Goal: Task Accomplishment & Management: Manage account settings

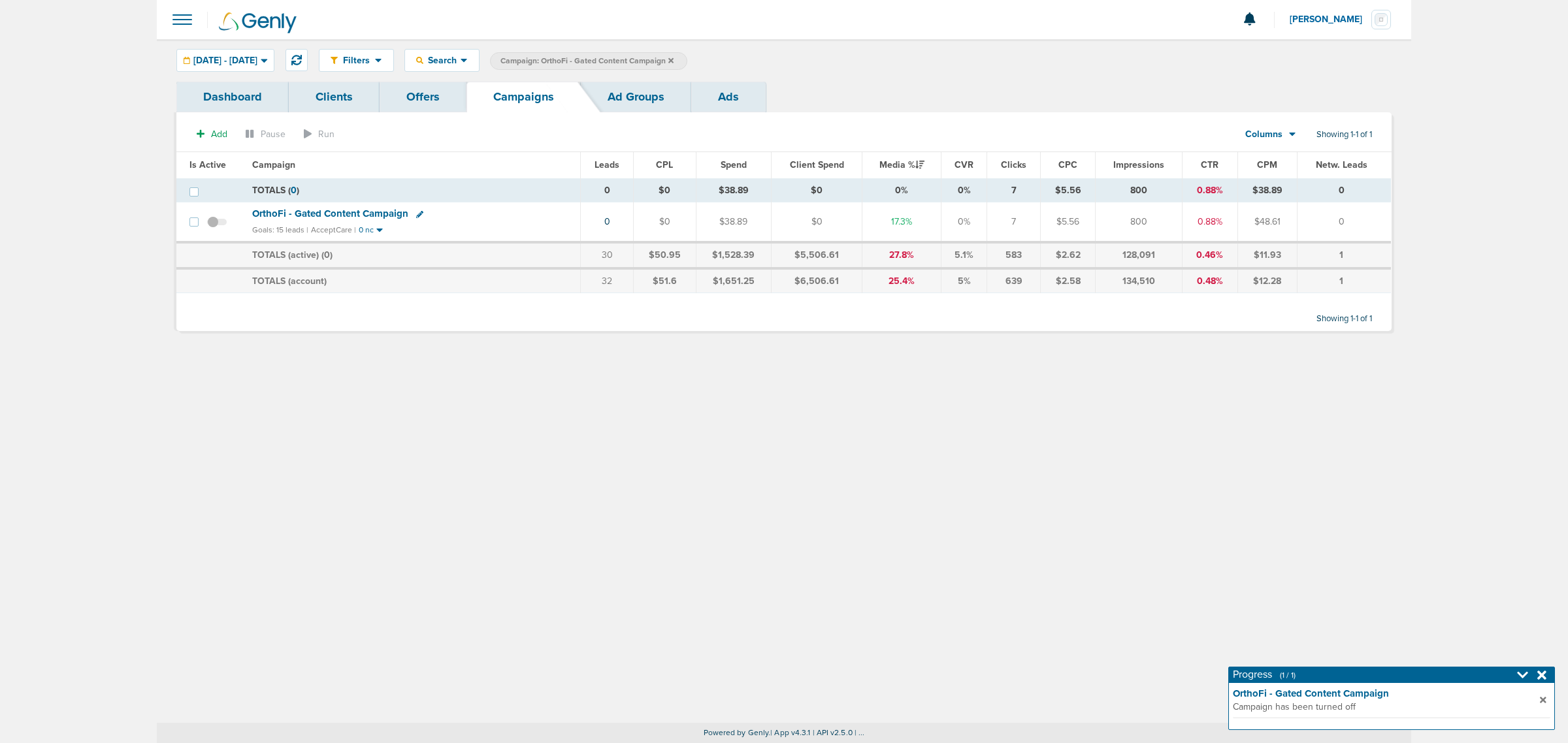
click at [674, 61] on icon at bounding box center [670, 60] width 5 height 8
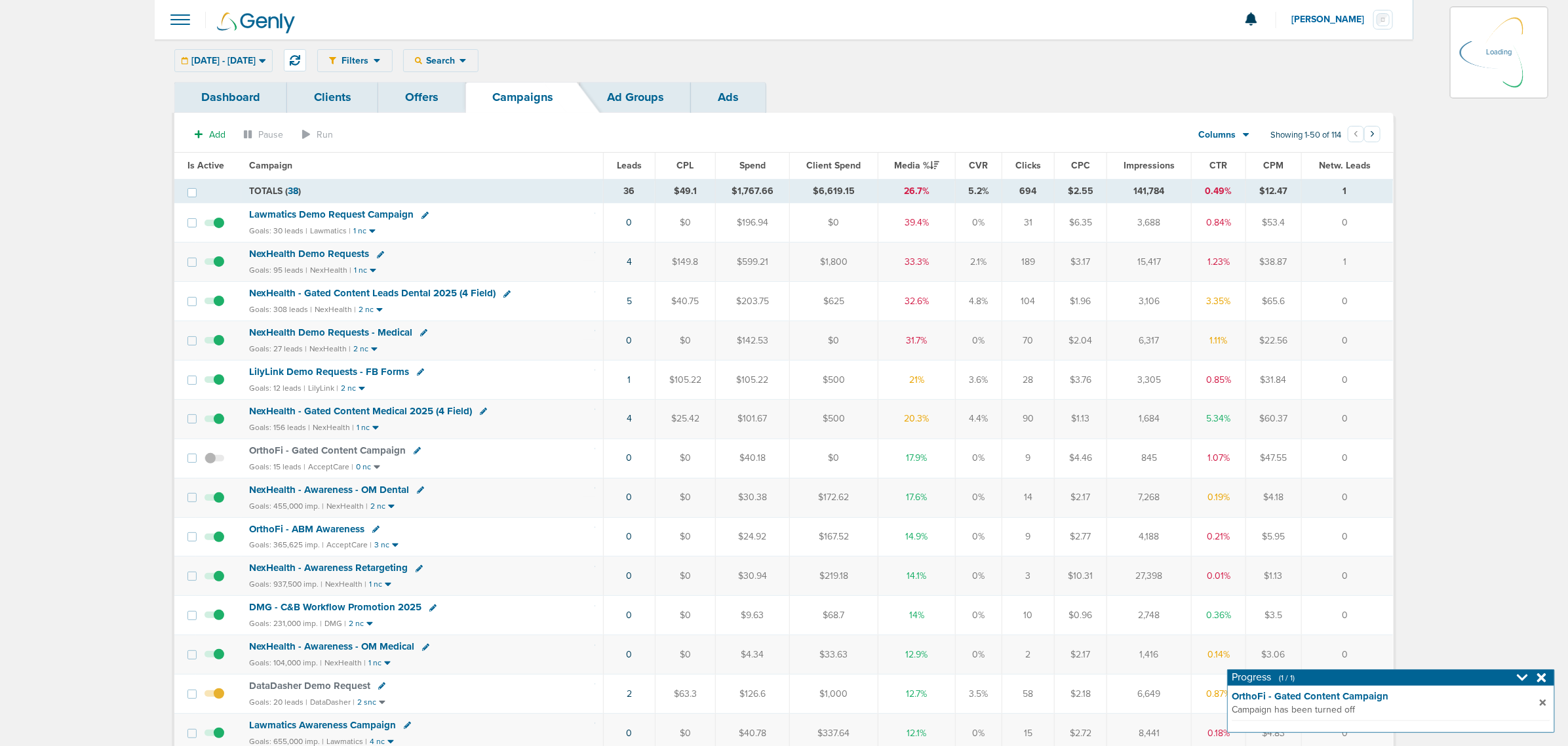
click at [1543, 680] on icon at bounding box center [1541, 678] width 9 height 9
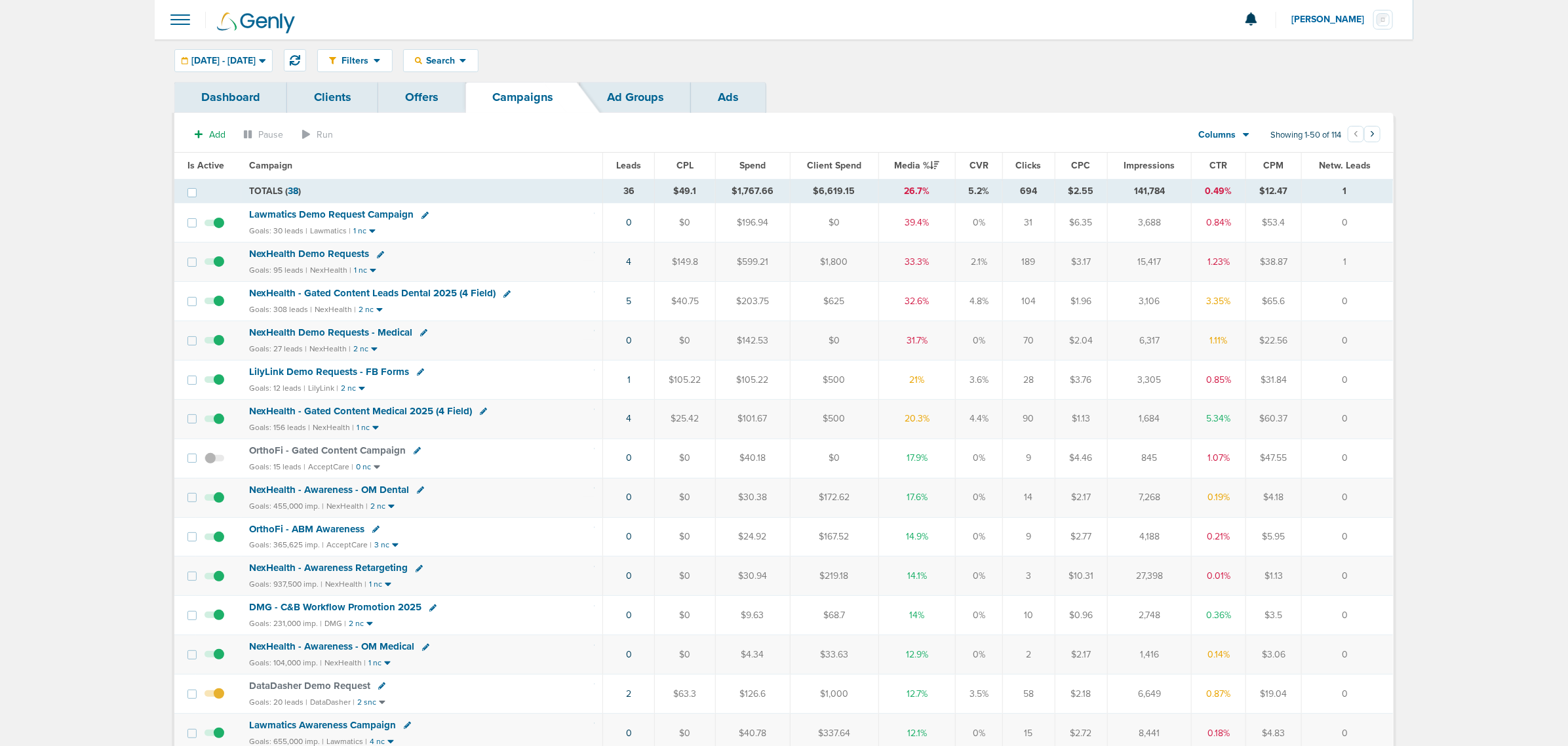
click at [1008, 126] on section "Add Pause Run Columns Media Stats Sales Performance Custom Showing 1-50 of 114 …" at bounding box center [784, 137] width 1219 height 30
click at [300, 57] on icon at bounding box center [294, 60] width 11 height 11
drag, startPoint x: 1231, startPoint y: 440, endPoint x: 571, endPoint y: 428, distance: 660.1
click at [571, 428] on tr "NexHealth - Gated Content Medical 2025 (4 Field) Goals: 156 leads | NexHealth |…" at bounding box center [784, 419] width 1219 height 39
click at [628, 423] on link "4" at bounding box center [628, 418] width 5 height 11
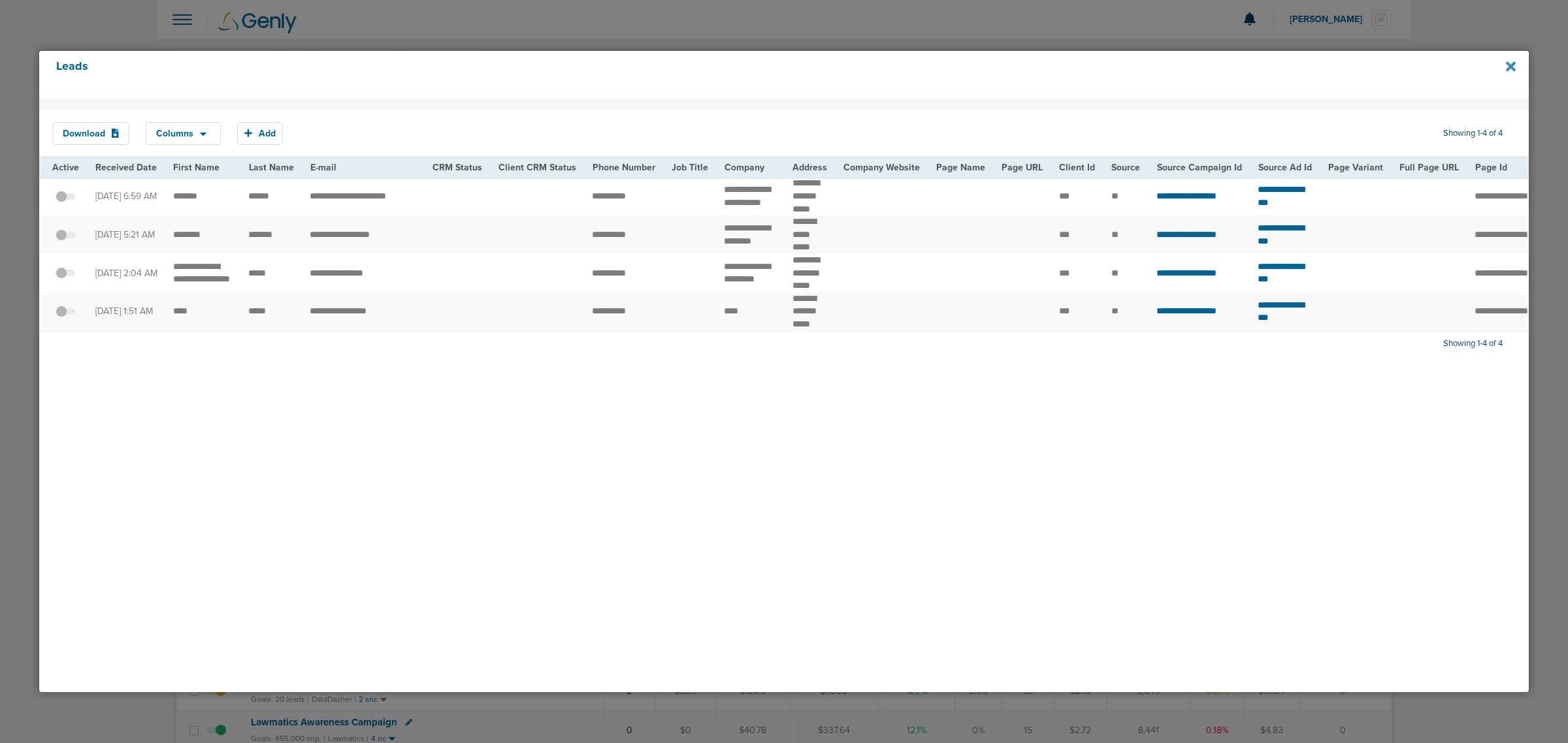
click at [1506, 63] on icon at bounding box center [1510, 66] width 10 height 10
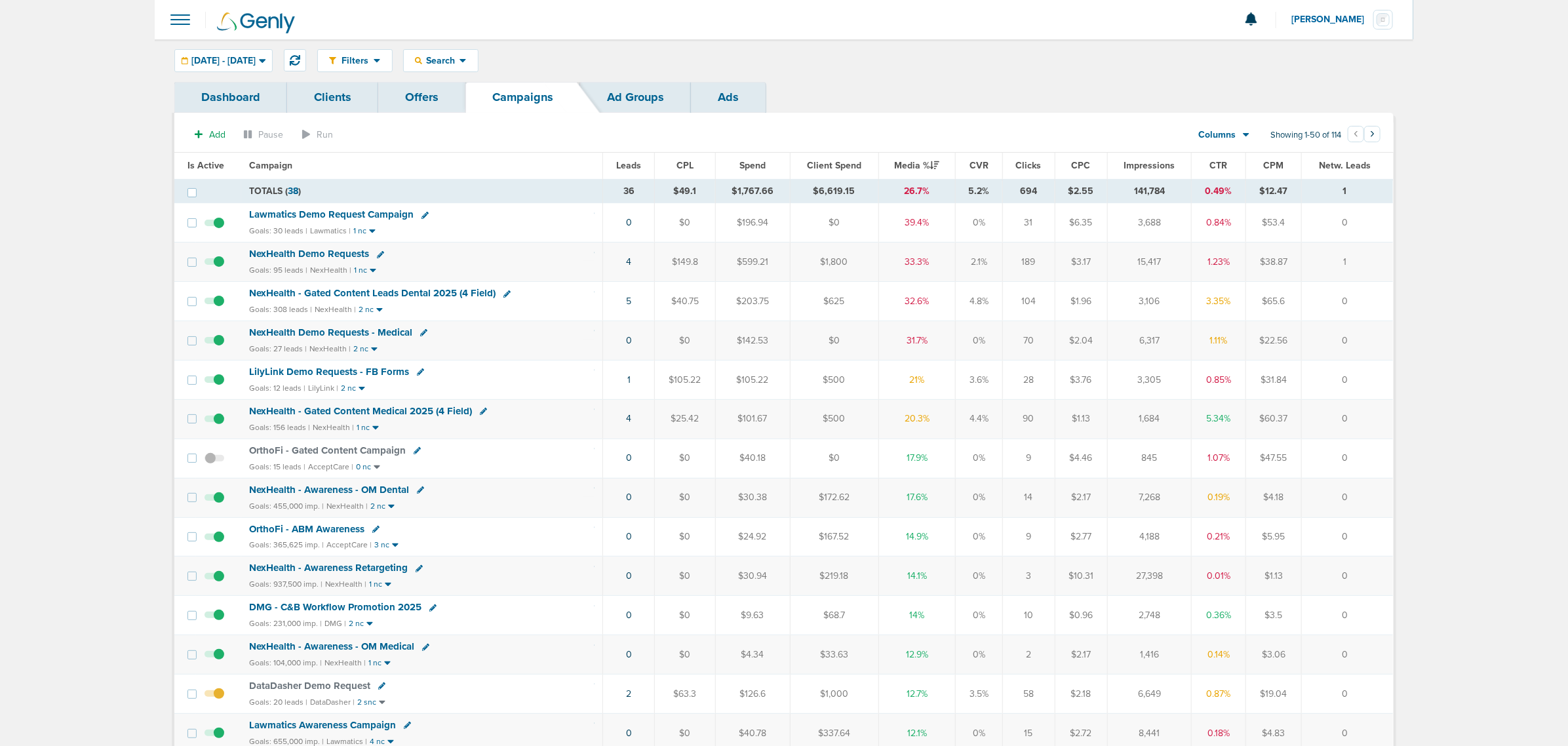
click at [335, 373] on span "LilyLink Demo Requests - FB Forms" at bounding box center [329, 371] width 160 height 12
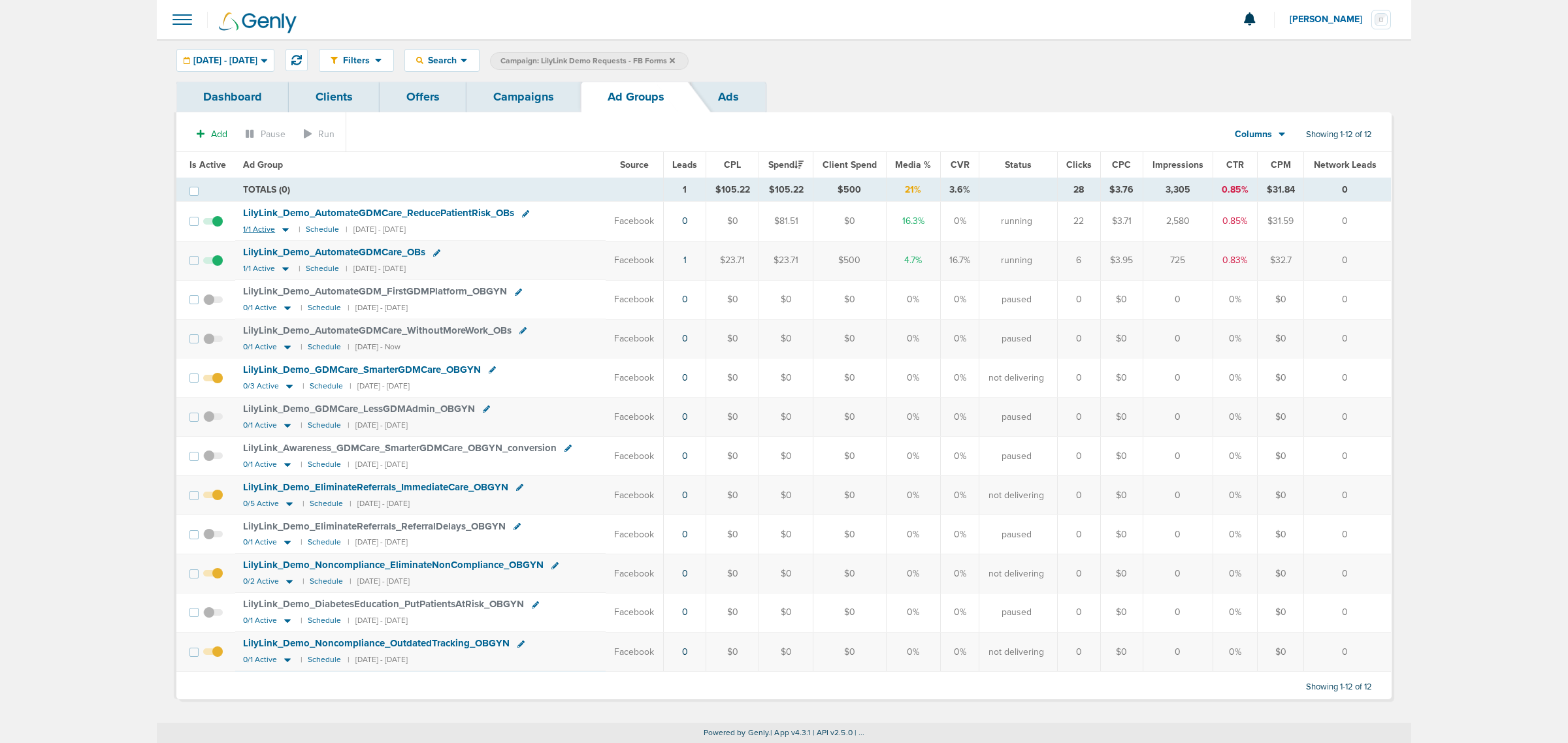
click at [279, 227] on icon at bounding box center [285, 229] width 13 height 11
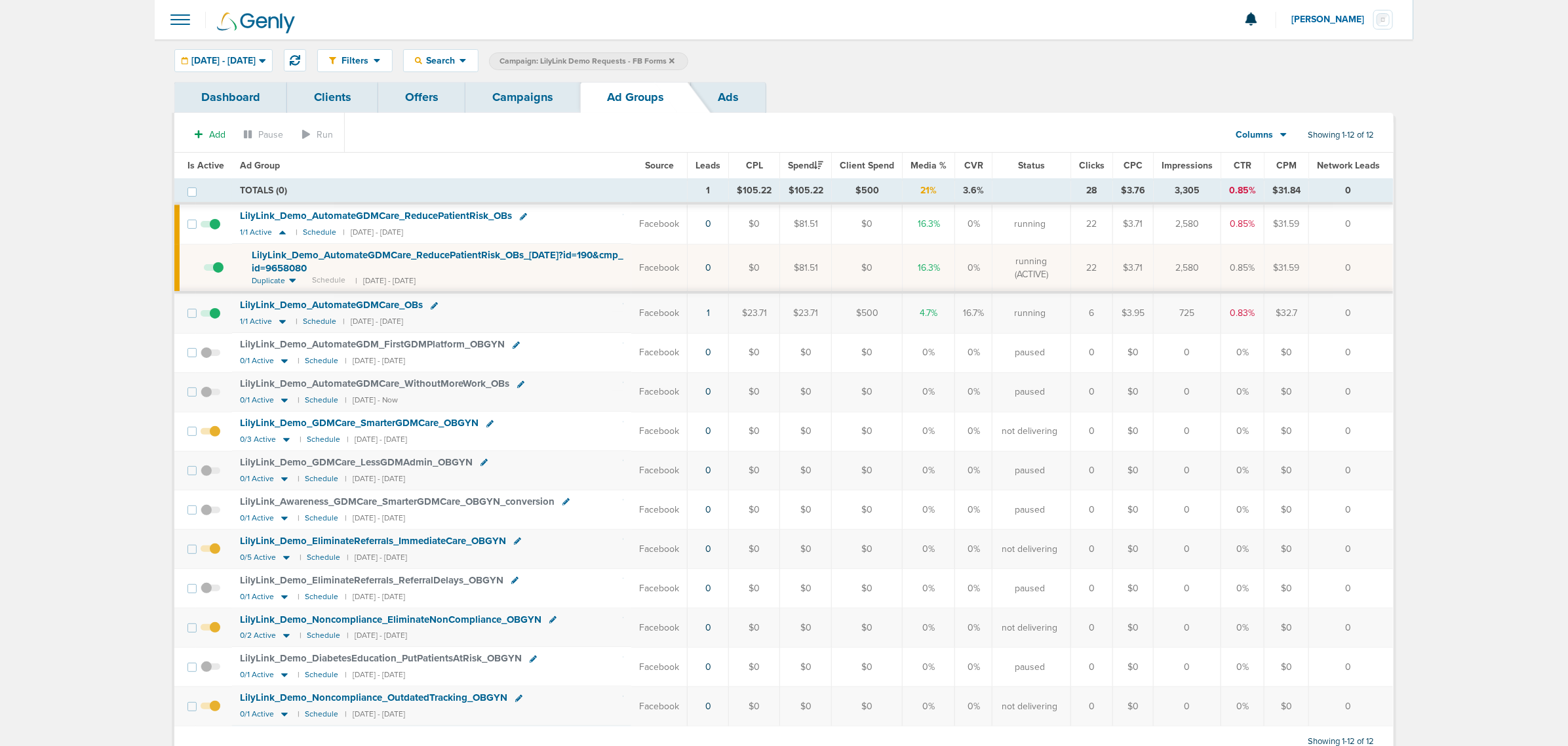
click at [490, 108] on link "Campaigns" at bounding box center [523, 97] width 115 height 31
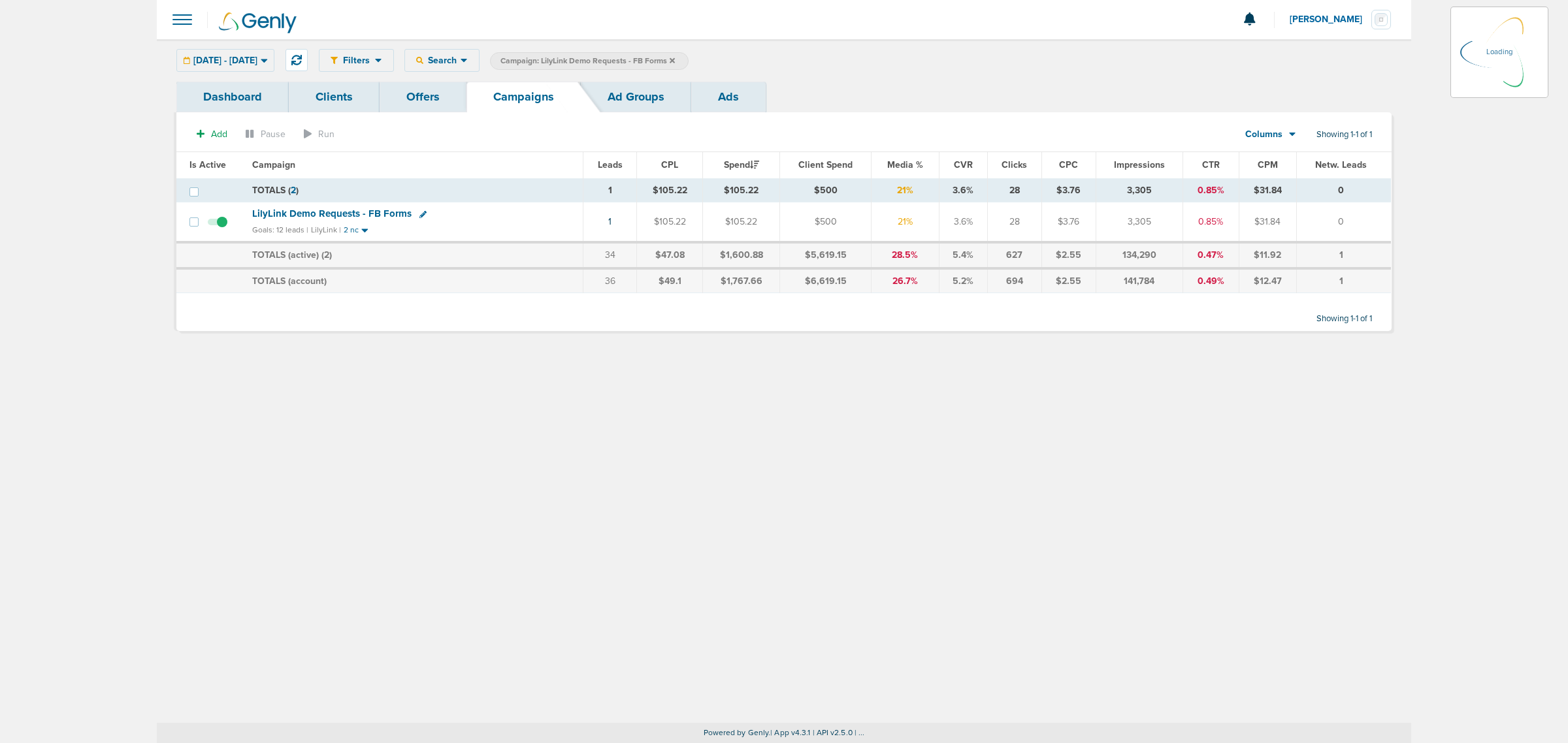
click at [675, 58] on icon at bounding box center [672, 60] width 5 height 8
click at [675, 60] on icon at bounding box center [672, 60] width 5 height 5
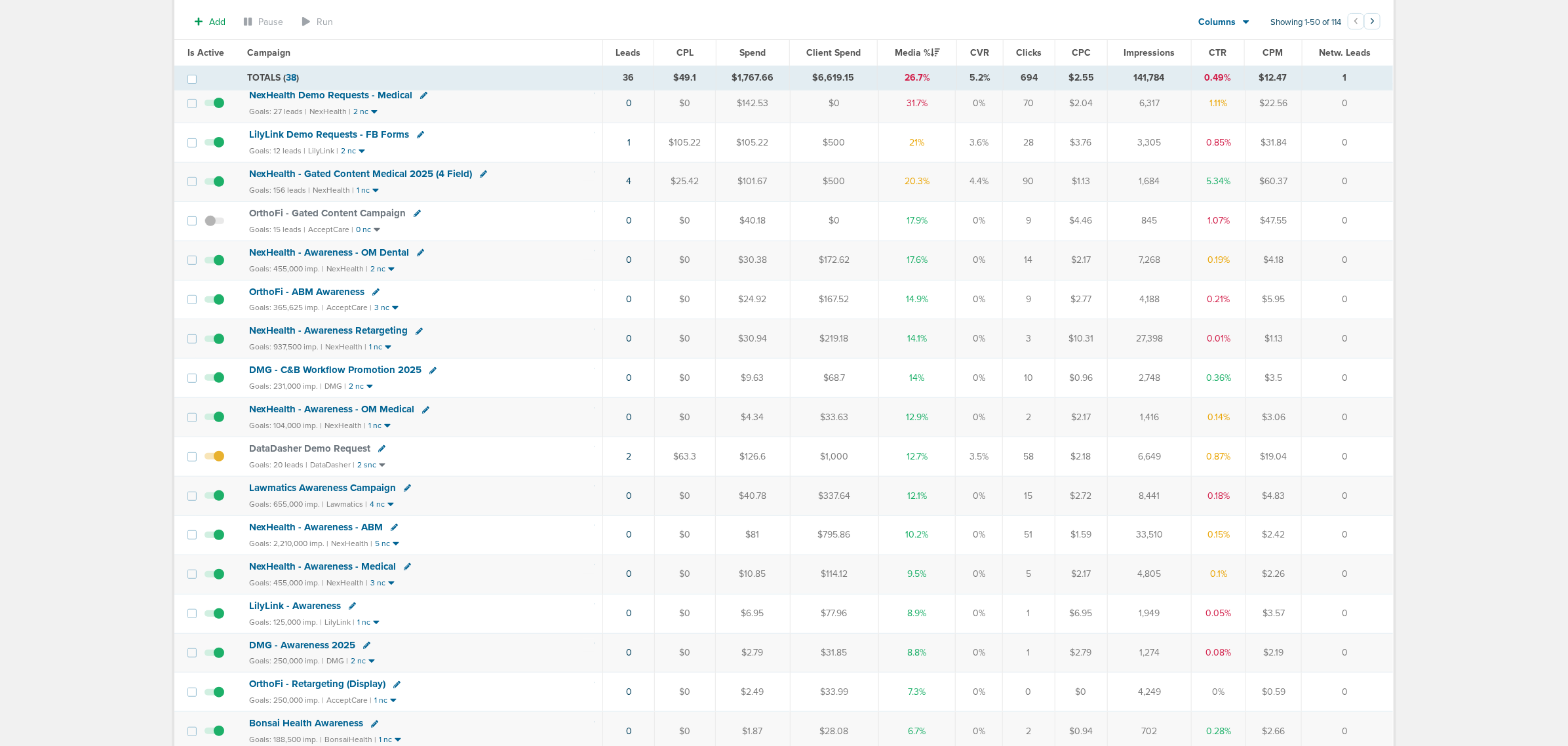
scroll to position [246, 0]
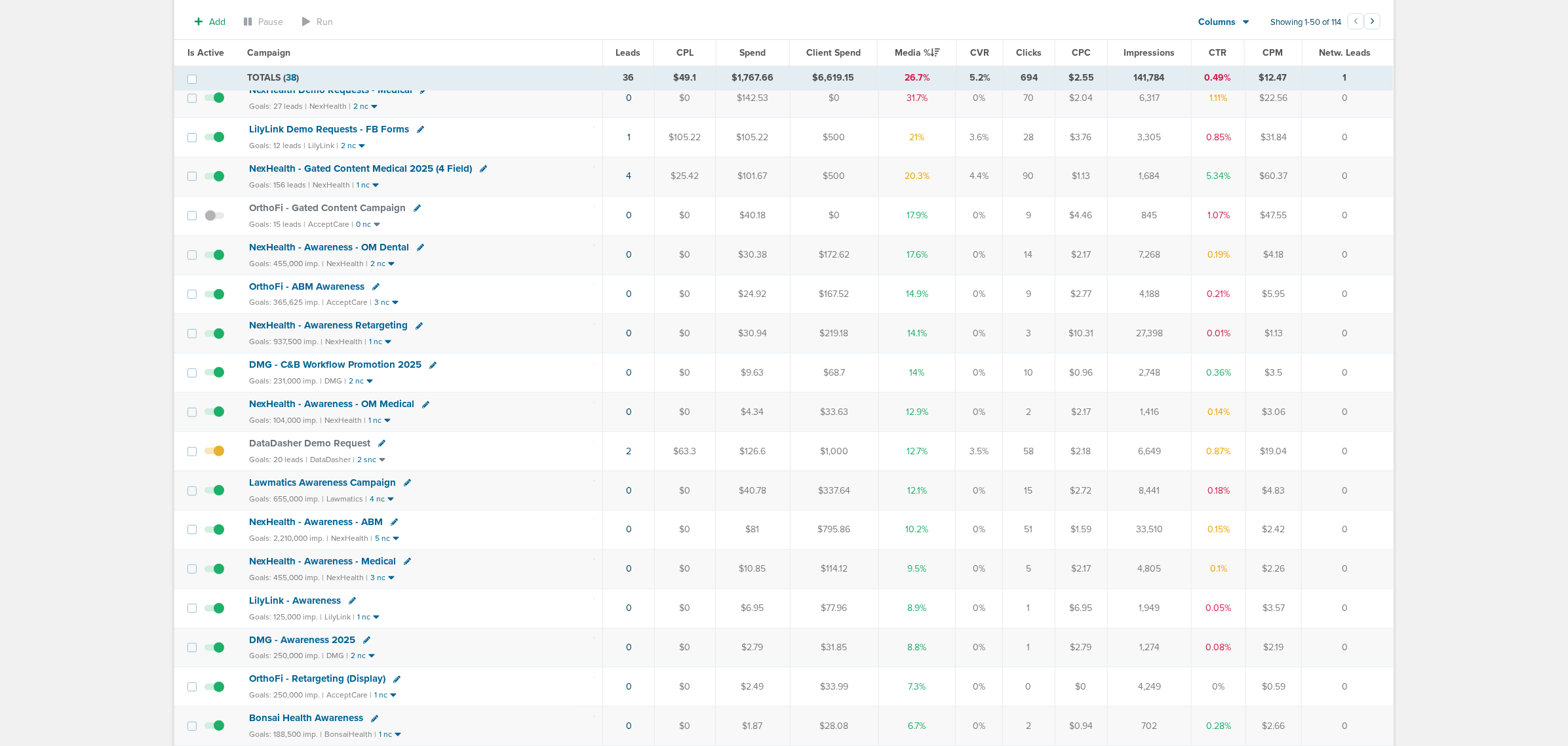
click at [381, 447] on div "DataDasher Demo Request" at bounding box center [422, 444] width 346 height 13
click at [378, 447] on icon at bounding box center [382, 443] width 7 height 7
select select
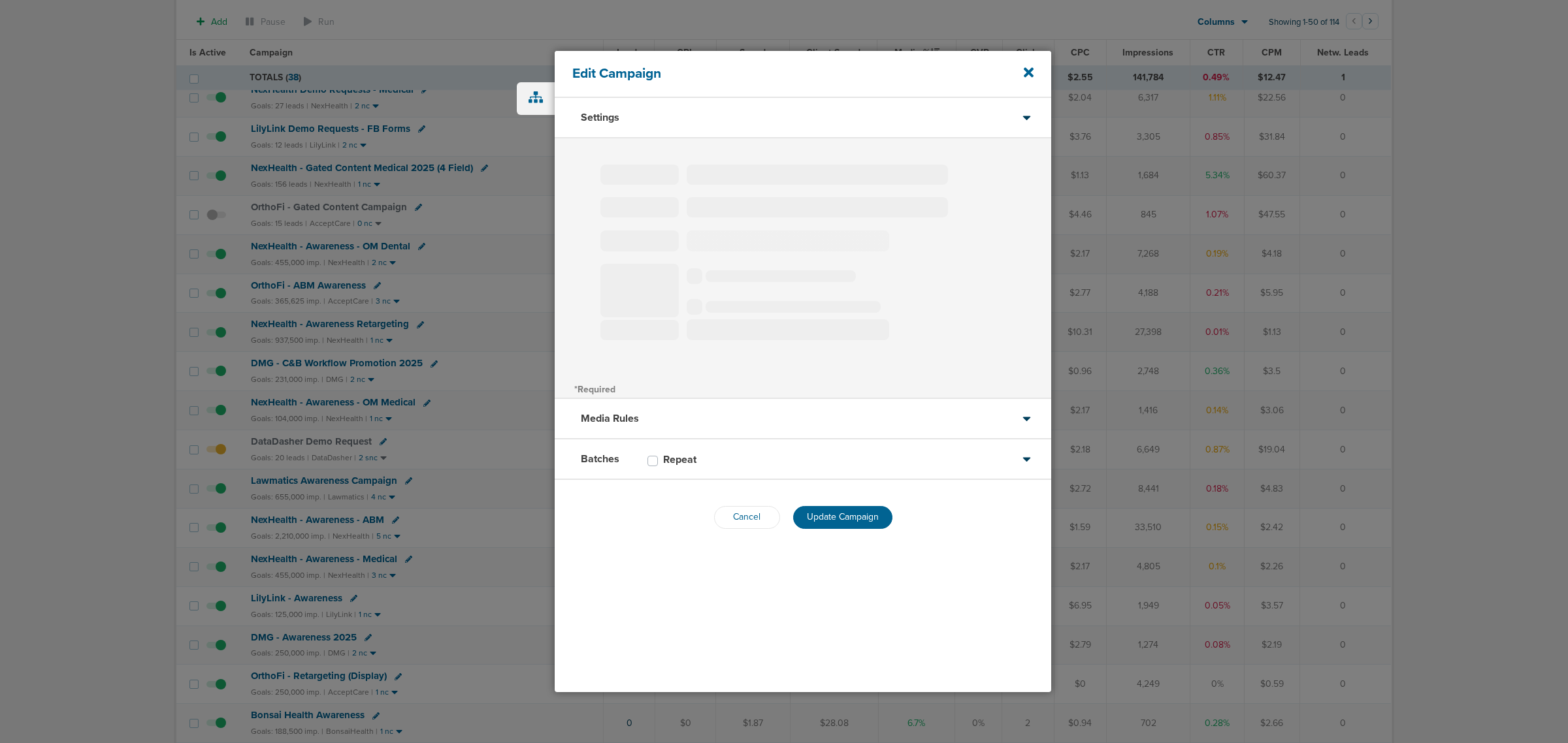
type input "DataDasher Demo Request"
select select "Leads"
radio input "true"
select select "readOnly"
select select "1"
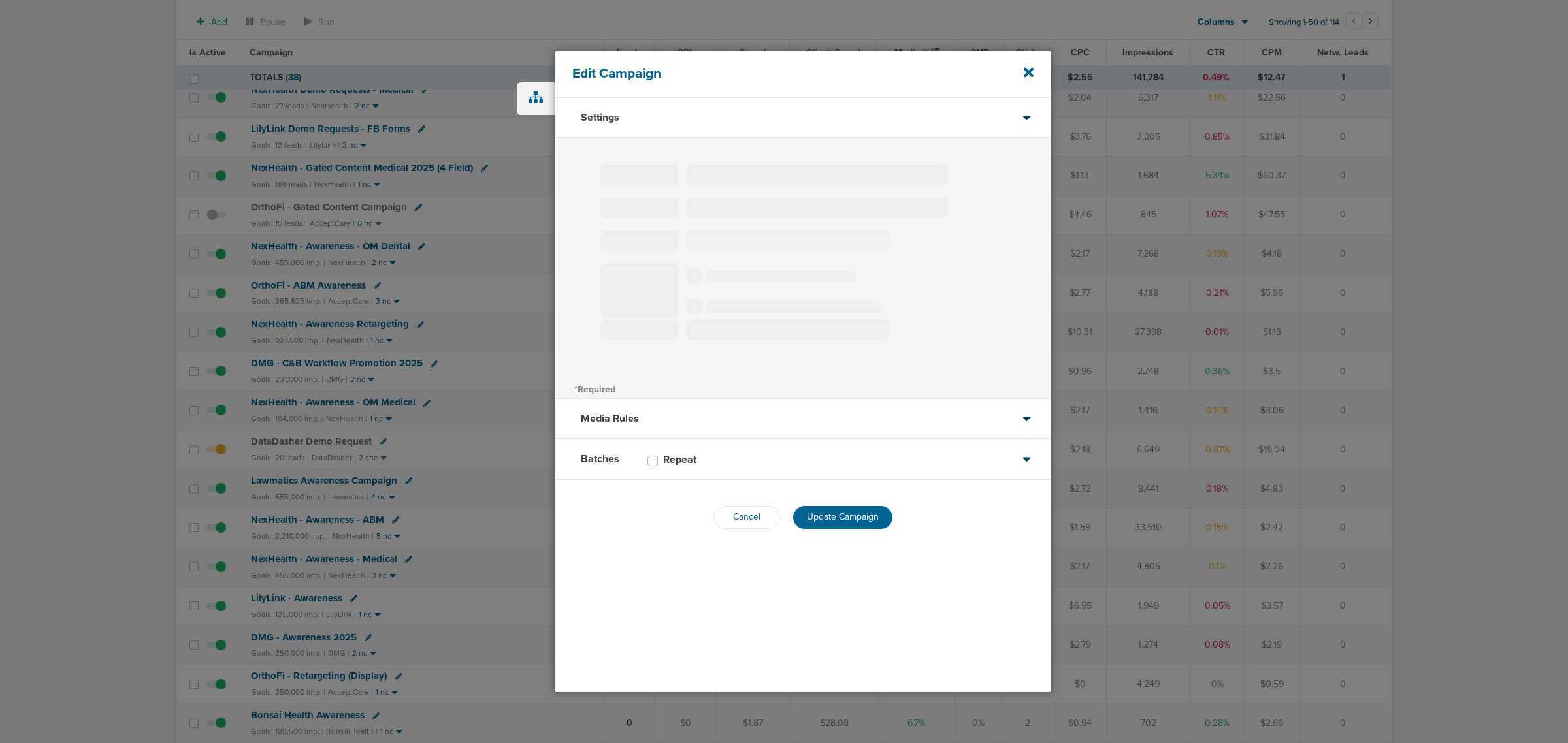
select select "1"
select select "2"
select select "3"
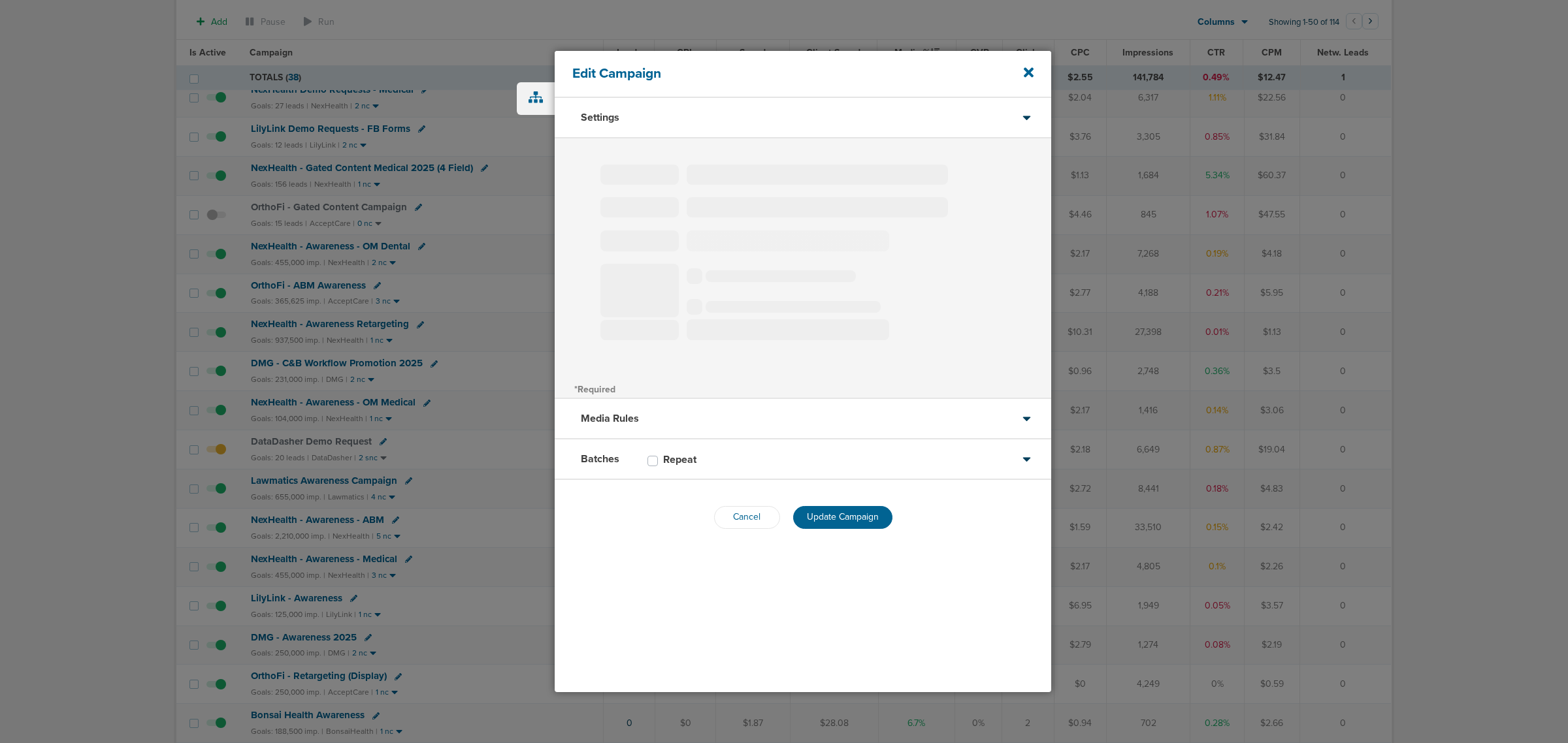
select select "4"
select select "6"
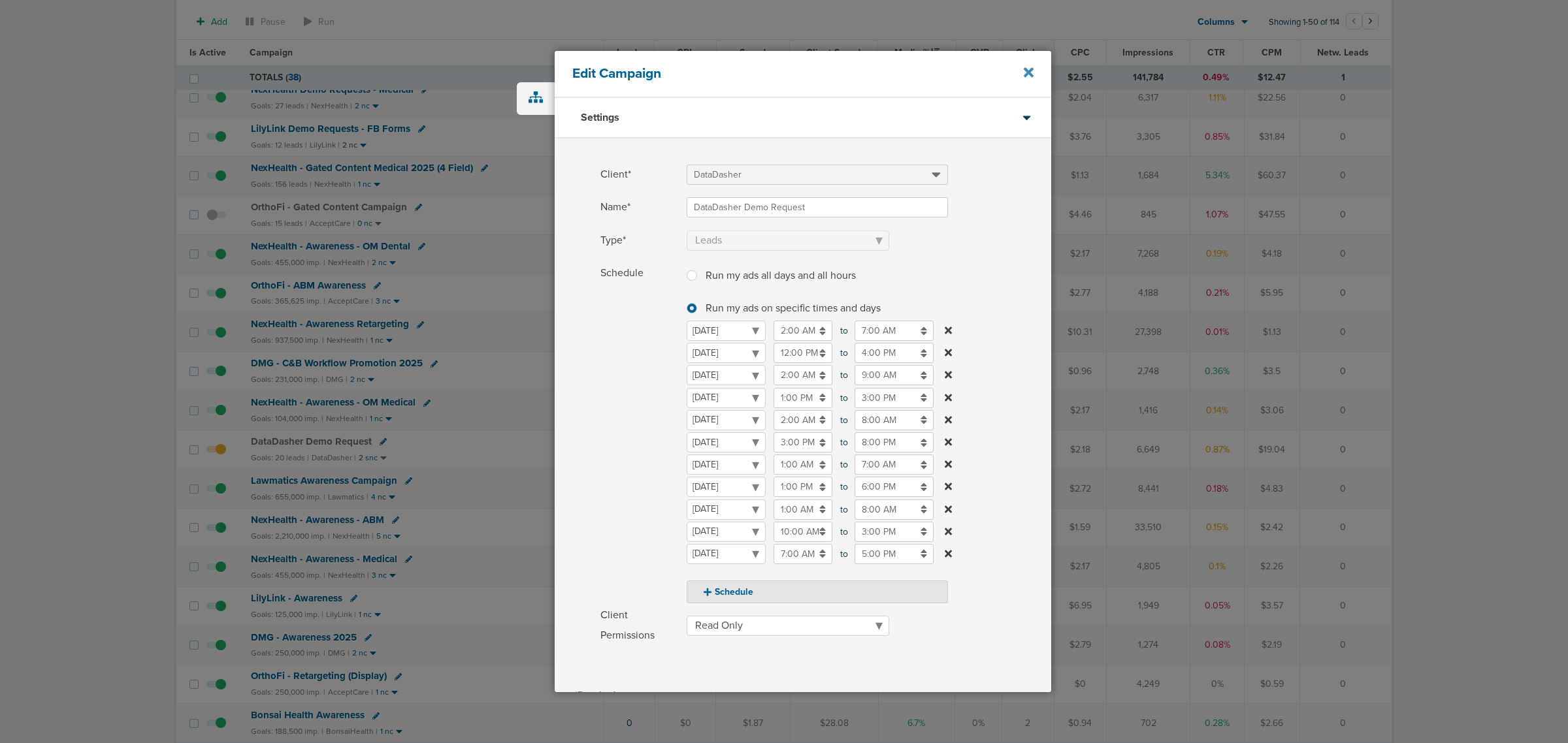
click at [1023, 73] on icon at bounding box center [1028, 72] width 10 height 14
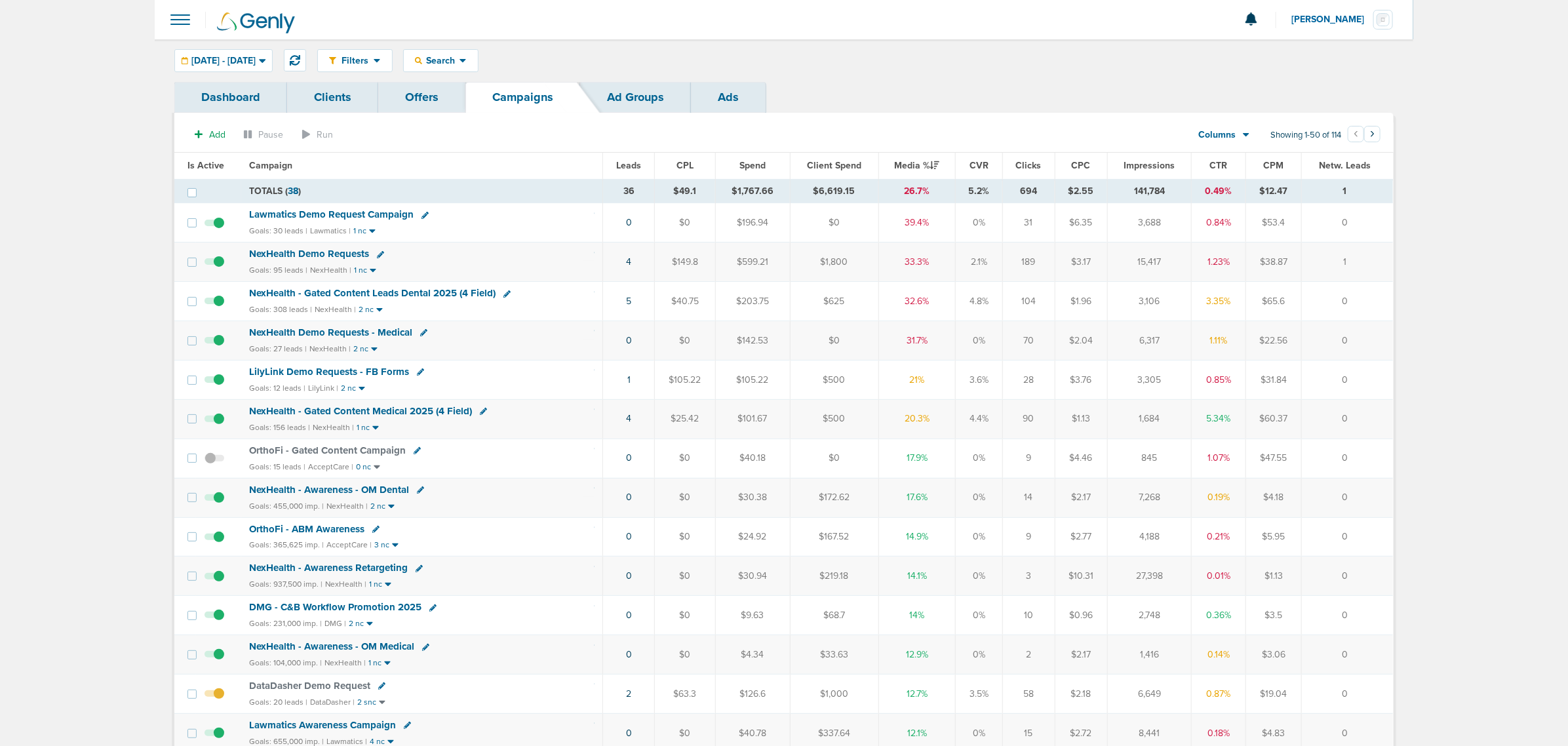
click at [311, 414] on span "NexHealth - Gated Content Medical 2025 (4 Field)" at bounding box center [361, 411] width 223 height 12
